Goal: Check status: Check status

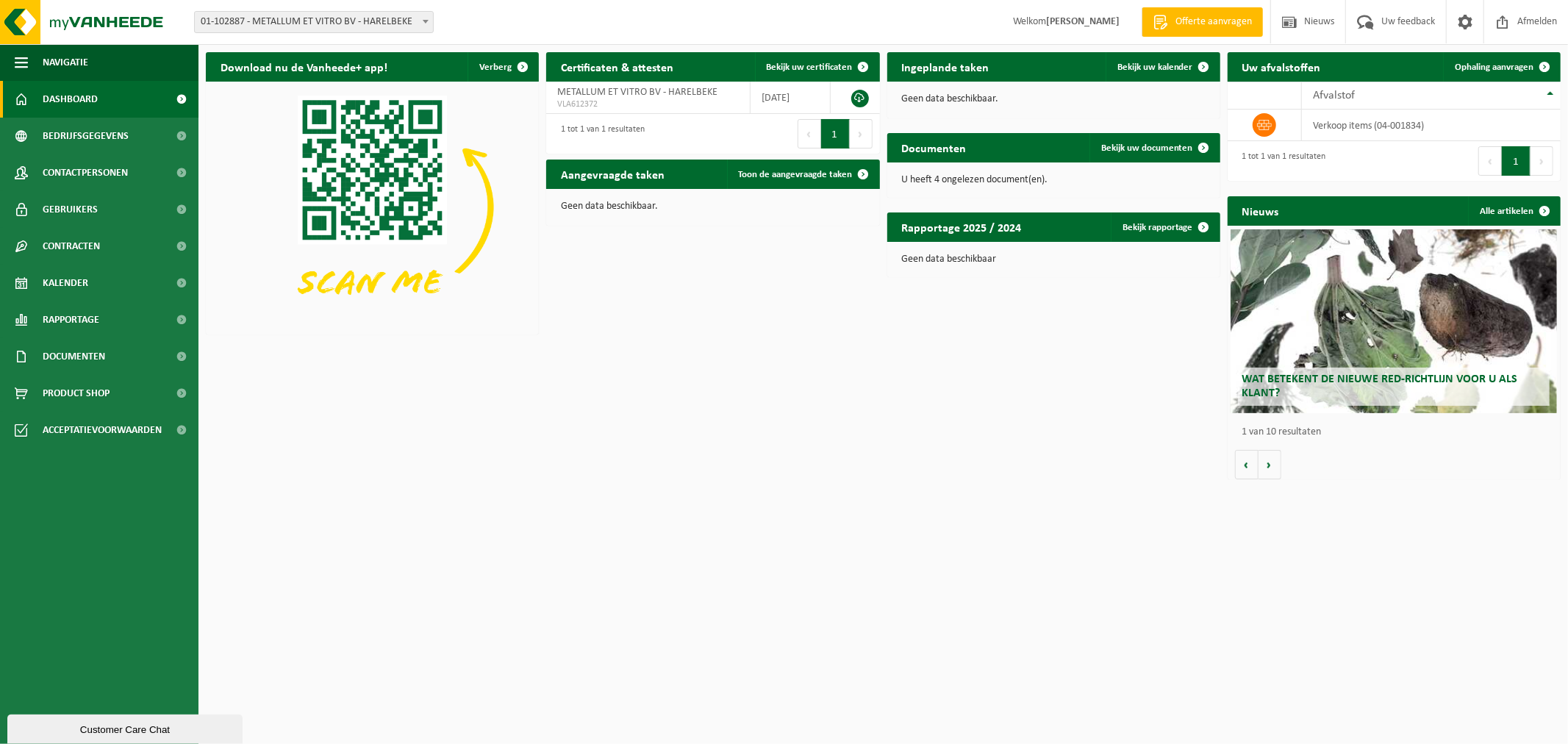
click at [385, 22] on span "01-102887 - METALLUM ET VITRO BV - HARELBEKE" at bounding box center [314, 22] width 238 height 21
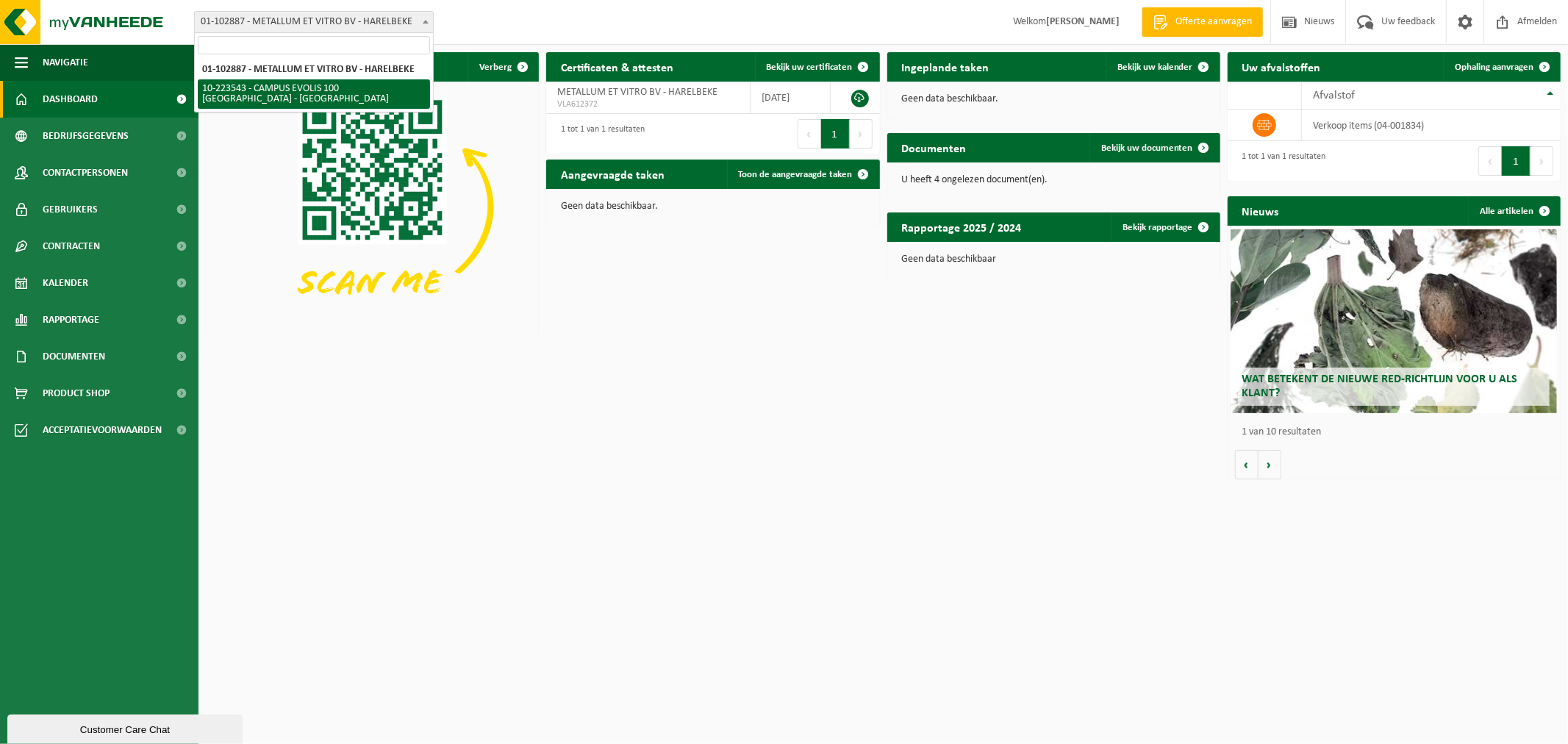
select select "13895"
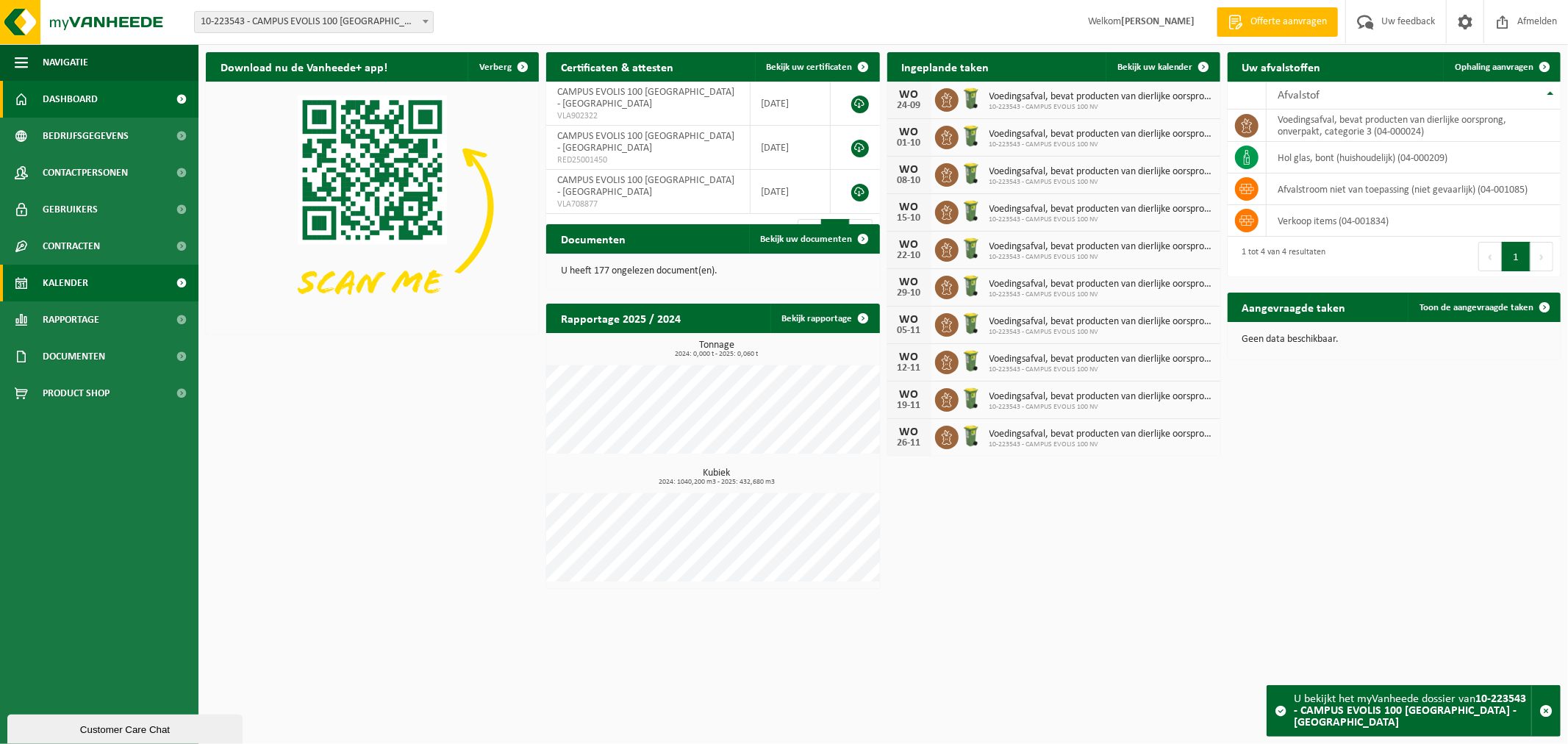
click at [83, 283] on span "Kalender" at bounding box center [65, 283] width 46 height 36
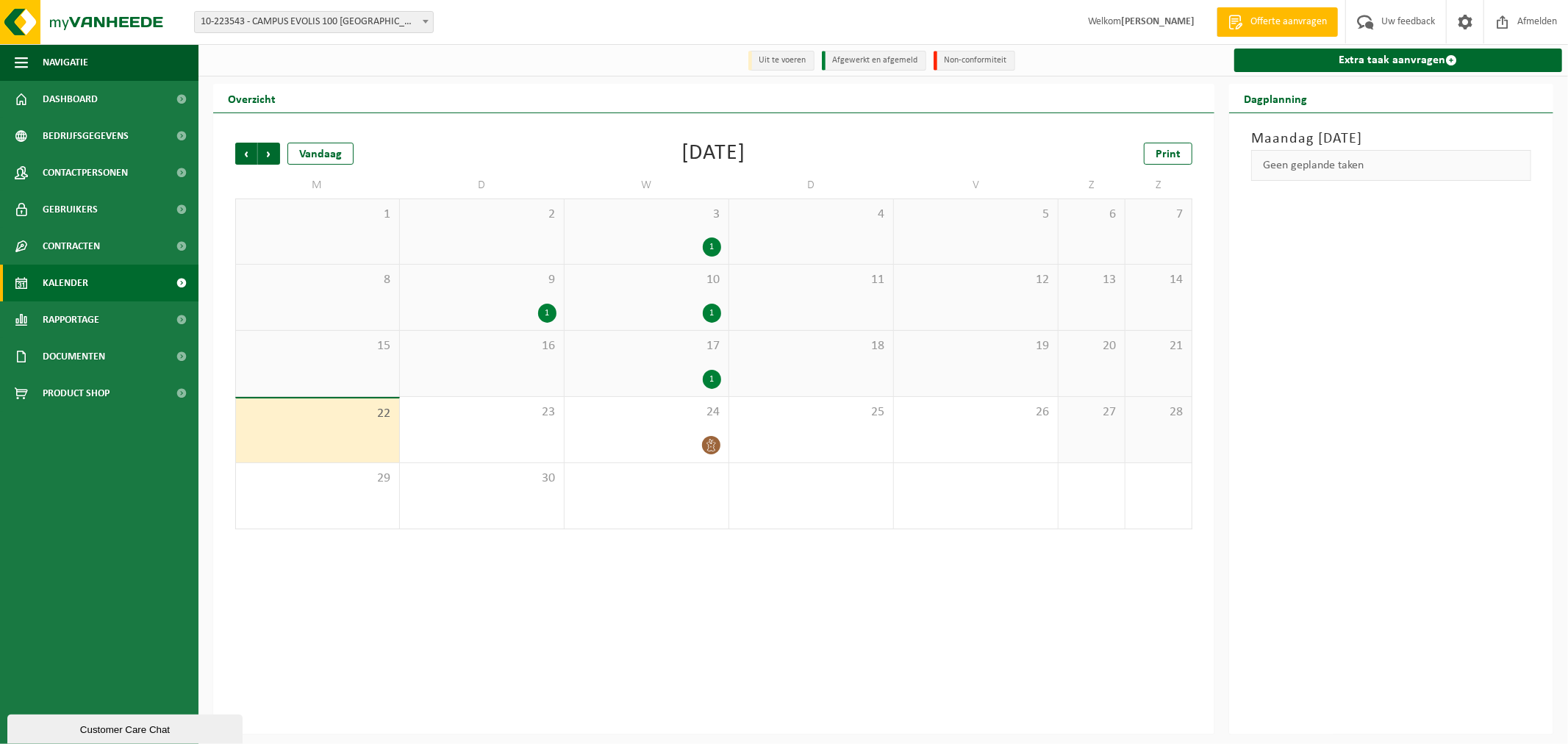
click at [633, 365] on div "17 1" at bounding box center [647, 363] width 164 height 65
